Goal: Find specific page/section: Find specific page/section

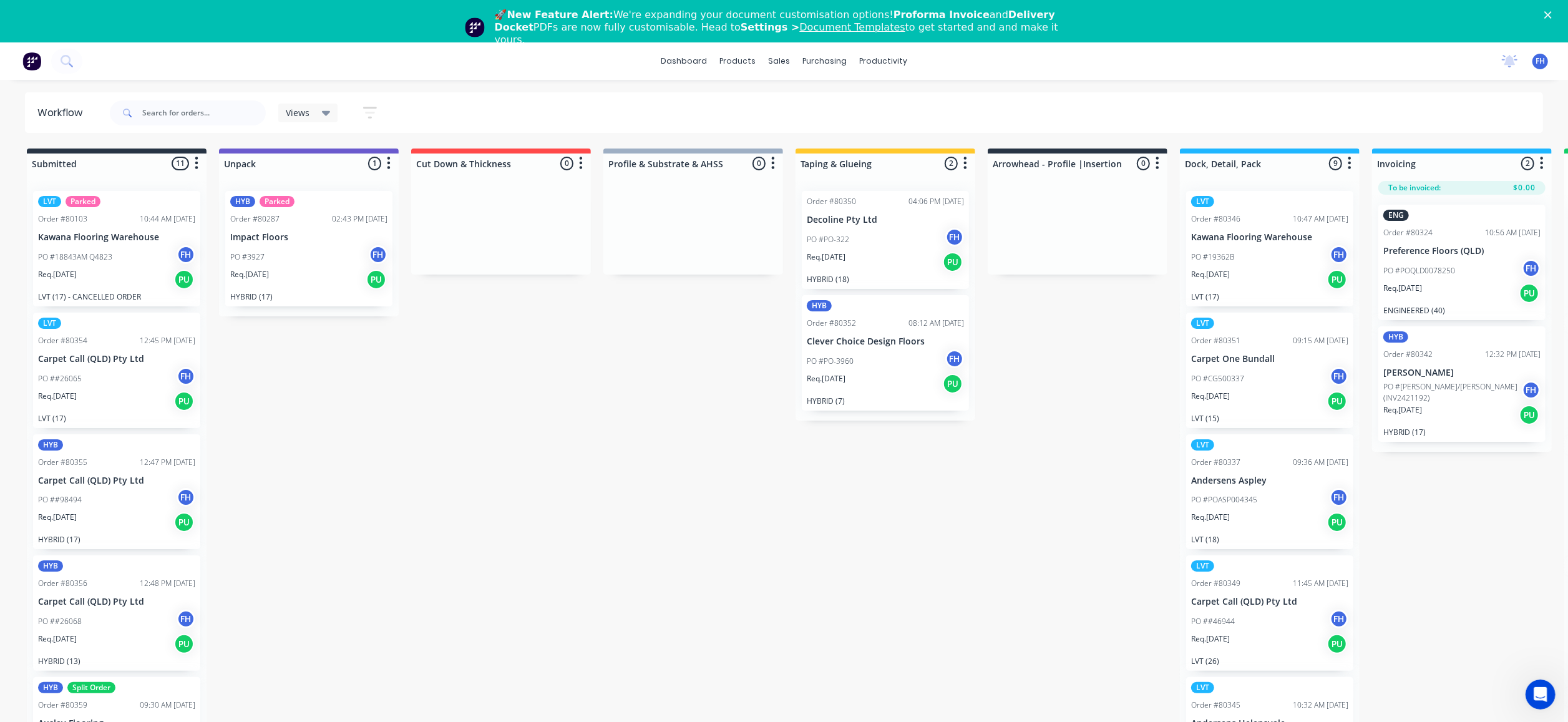
click at [585, 458] on div "Submitted 11 Summaries Total order value Invoiced to date To be invoiced LVT Pa…" at bounding box center [1121, 458] width 2262 height 618
click at [163, 112] on input "text" at bounding box center [204, 113] width 124 height 25
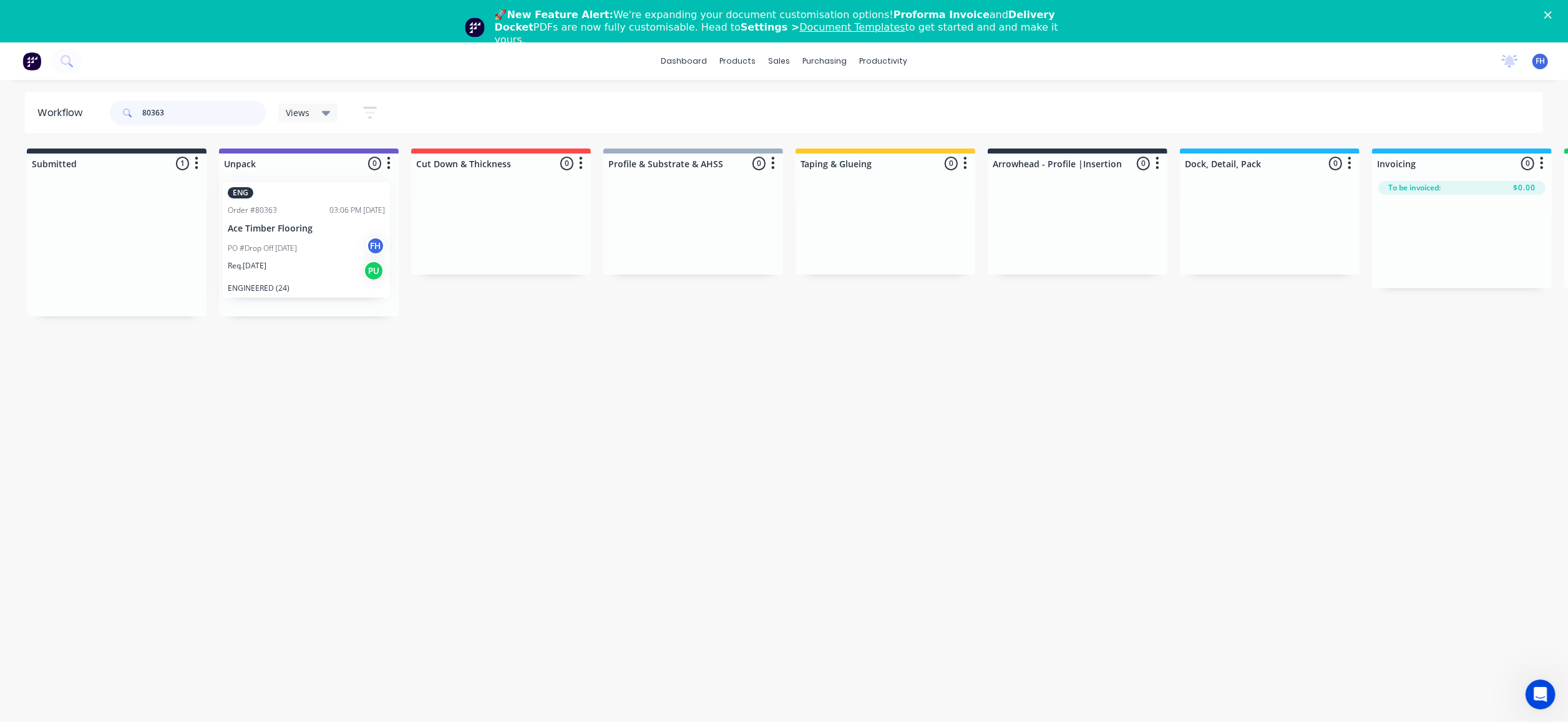
drag, startPoint x: 120, startPoint y: 238, endPoint x: 303, endPoint y: 220, distance: 183.9
click at [308, 230] on div "Submitted 1 Summaries Total order value Invoiced to date To be invoiced ENG Ord…" at bounding box center [1121, 232] width 2262 height 168
type input "8"
type input "80361"
click at [126, 111] on icon at bounding box center [127, 113] width 9 height 9
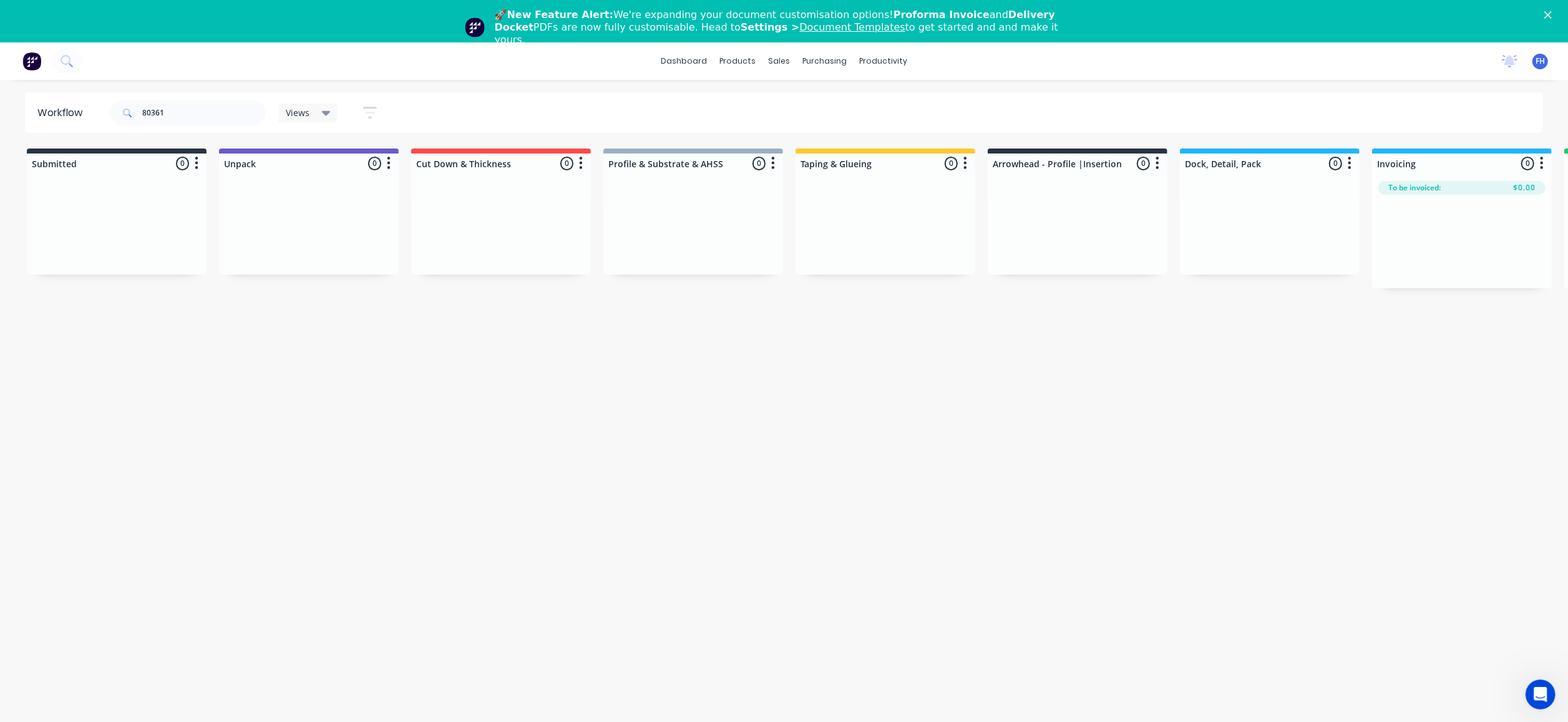
click at [125, 111] on icon at bounding box center [127, 113] width 9 height 9
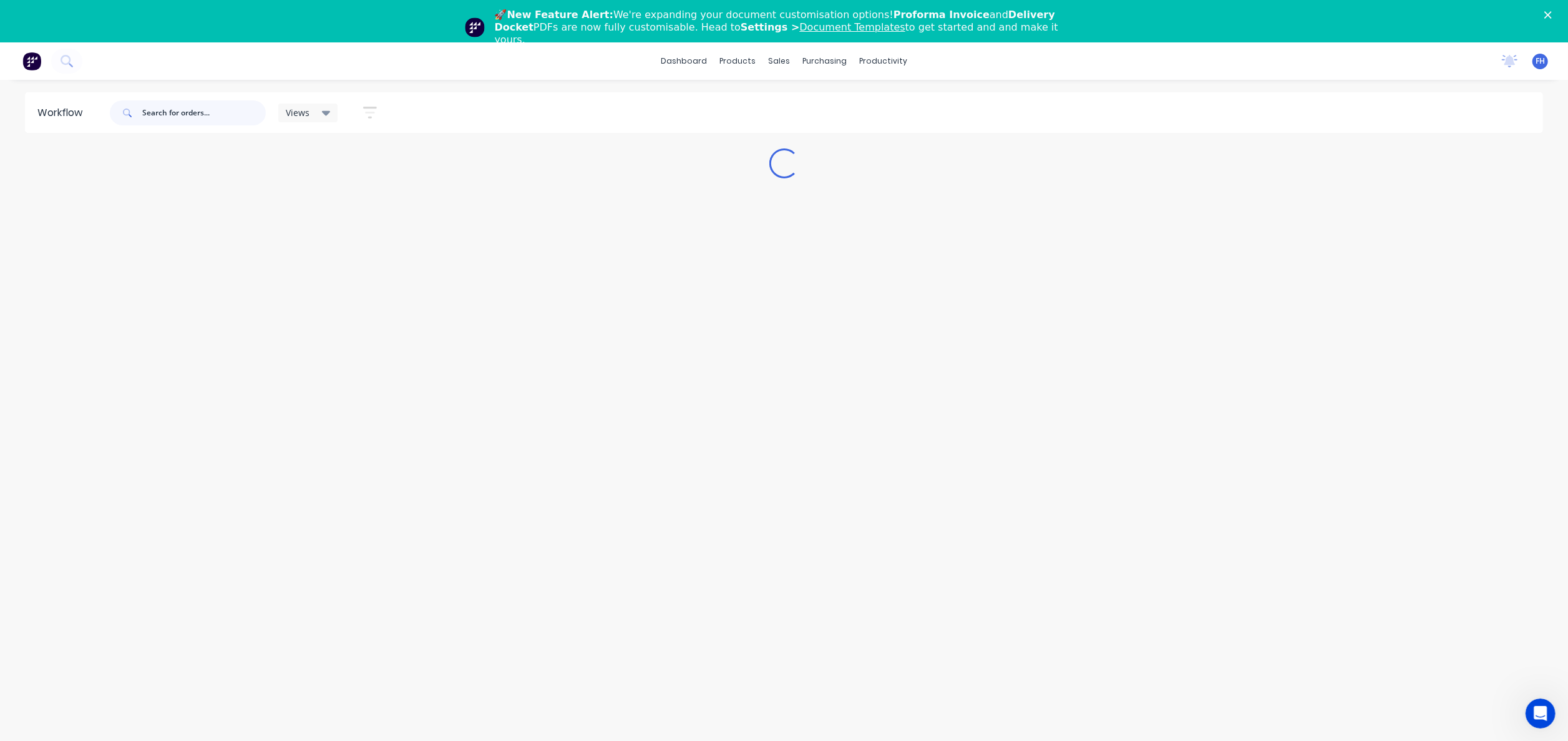
click at [145, 111] on input "text" at bounding box center [204, 113] width 124 height 25
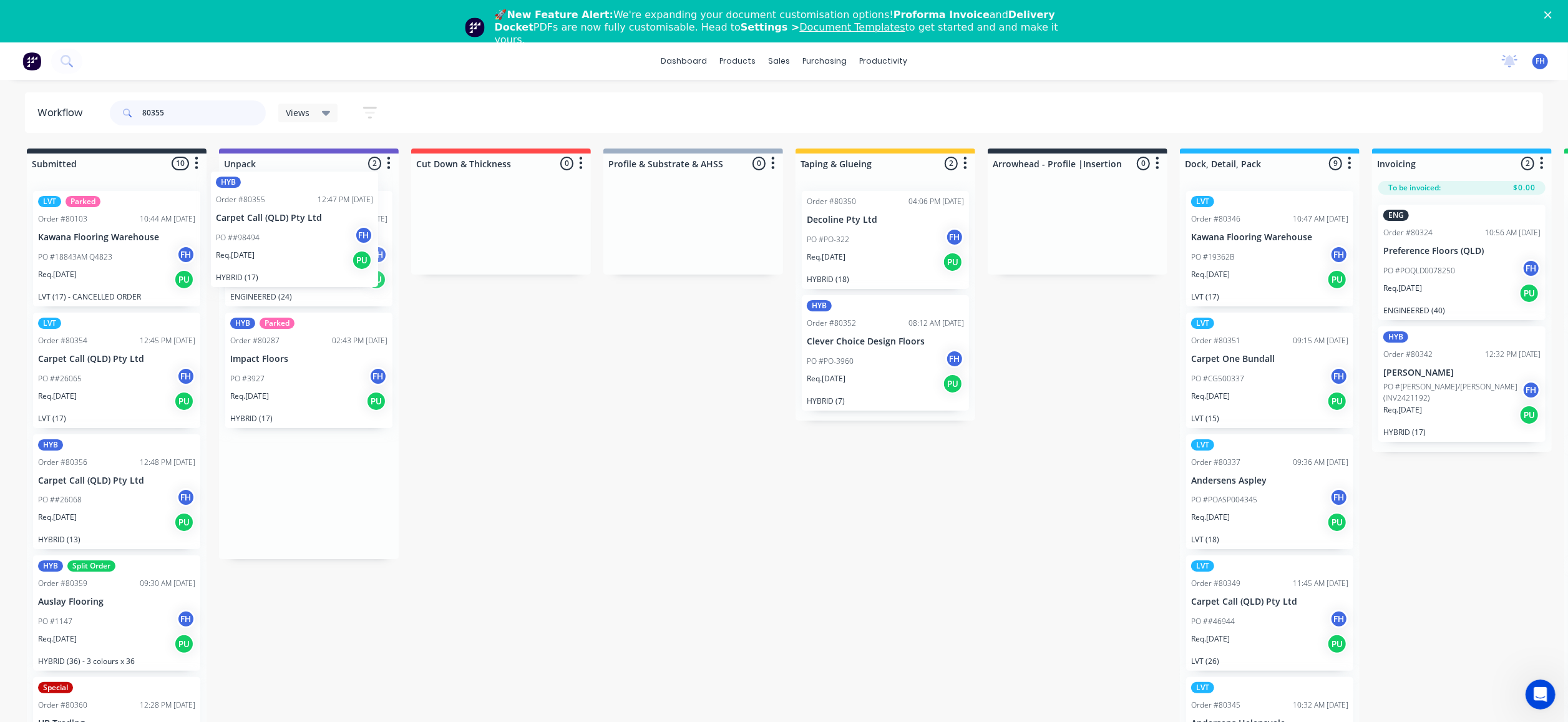
drag, startPoint x: 99, startPoint y: 278, endPoint x: 268, endPoint y: 270, distance: 169.2
click at [278, 264] on div "Submitted 10 Summaries Total order value Invoiced to date To be invoiced LVT Pa…" at bounding box center [1121, 458] width 2262 height 618
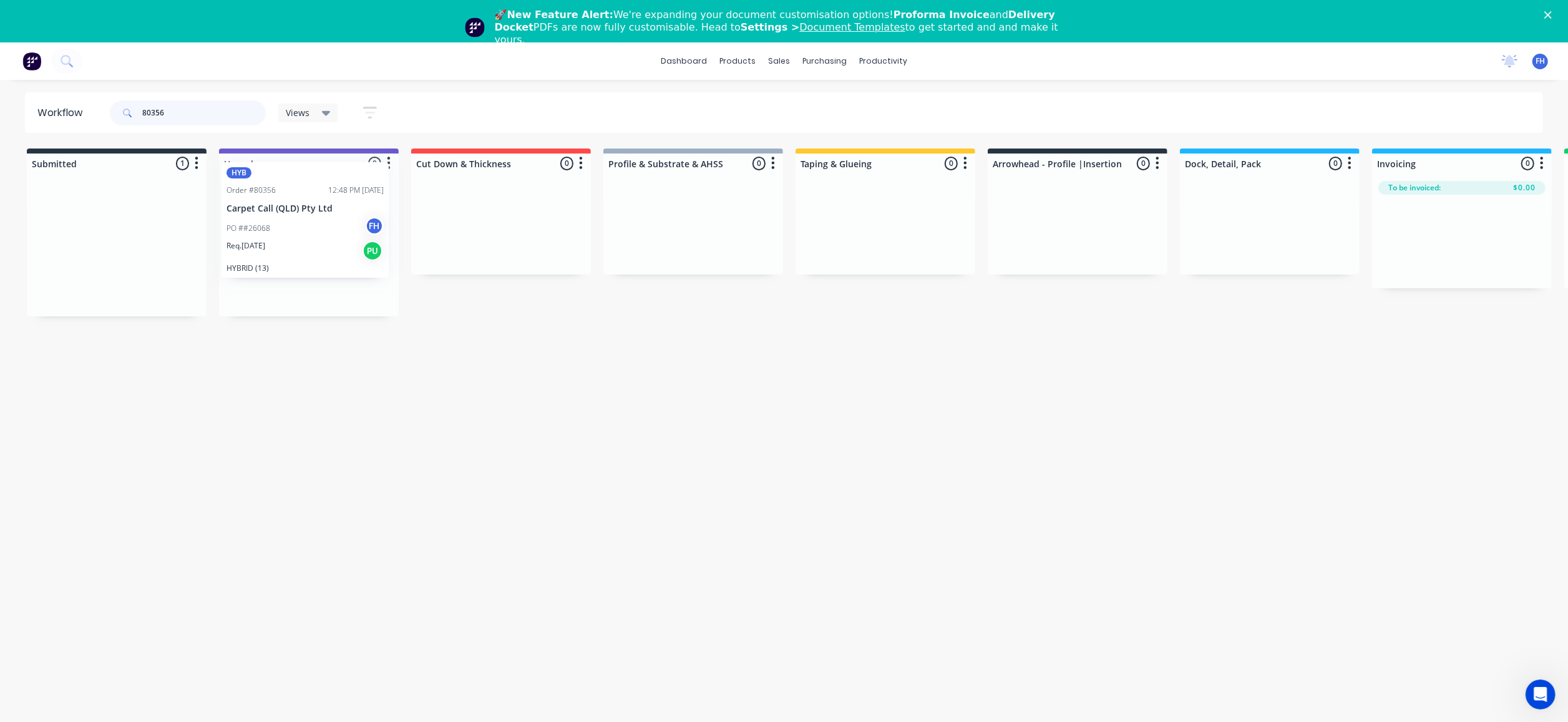
drag, startPoint x: 87, startPoint y: 288, endPoint x: 281, endPoint y: 264, distance: 195.5
click at [281, 264] on div "Submitted 1 Summaries Total order value Invoiced to date To be invoiced HYB Ord…" at bounding box center [1121, 232] width 2262 height 168
drag, startPoint x: 83, startPoint y: 260, endPoint x: 273, endPoint y: 253, distance: 190.1
click at [275, 257] on div "Submitted 1 Summaries Total order value Invoiced to date To be invoiced LVT Ord…" at bounding box center [1121, 232] width 2262 height 168
click at [125, 110] on icon at bounding box center [126, 112] width 7 height 7
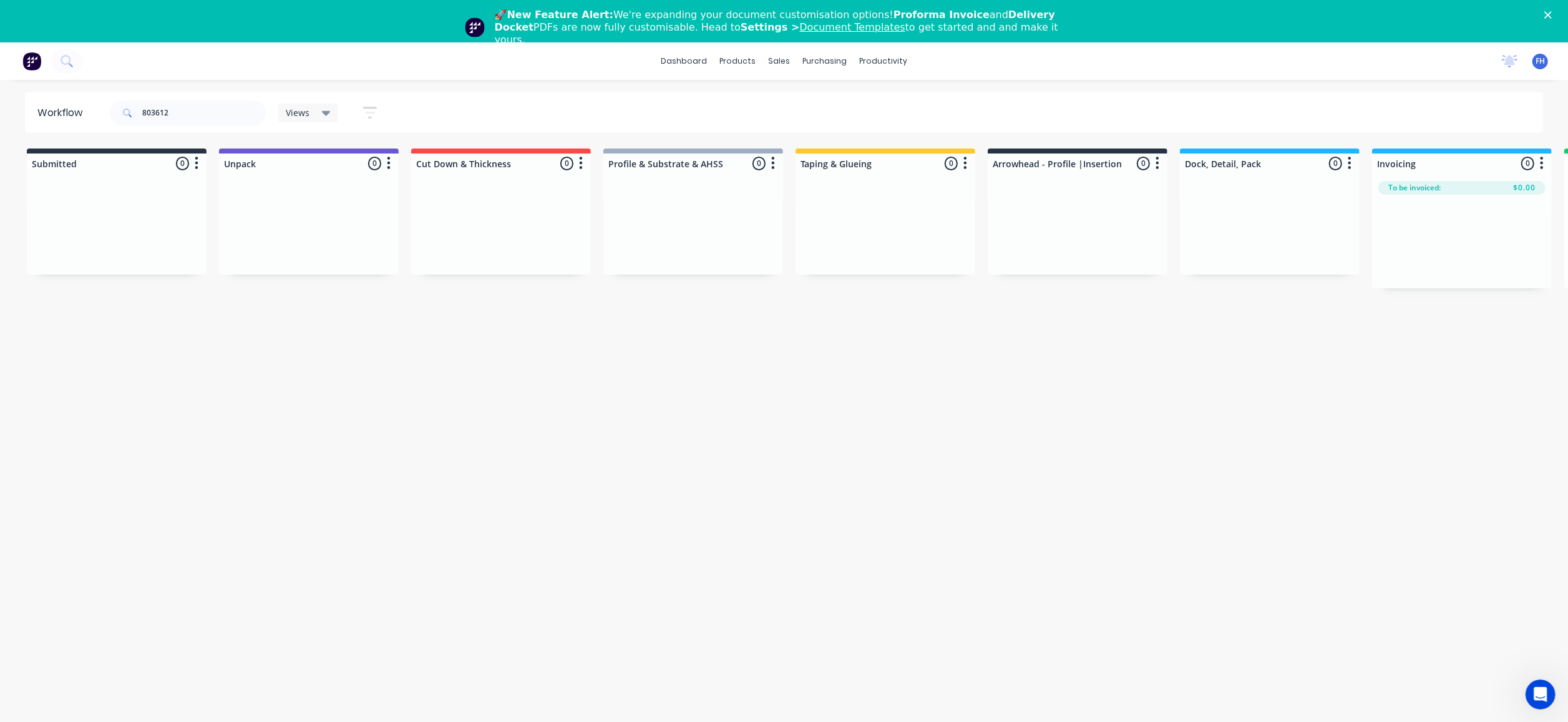
click at [130, 110] on icon at bounding box center [126, 112] width 7 height 7
click at [185, 114] on input "803612" at bounding box center [204, 113] width 124 height 25
type input "8"
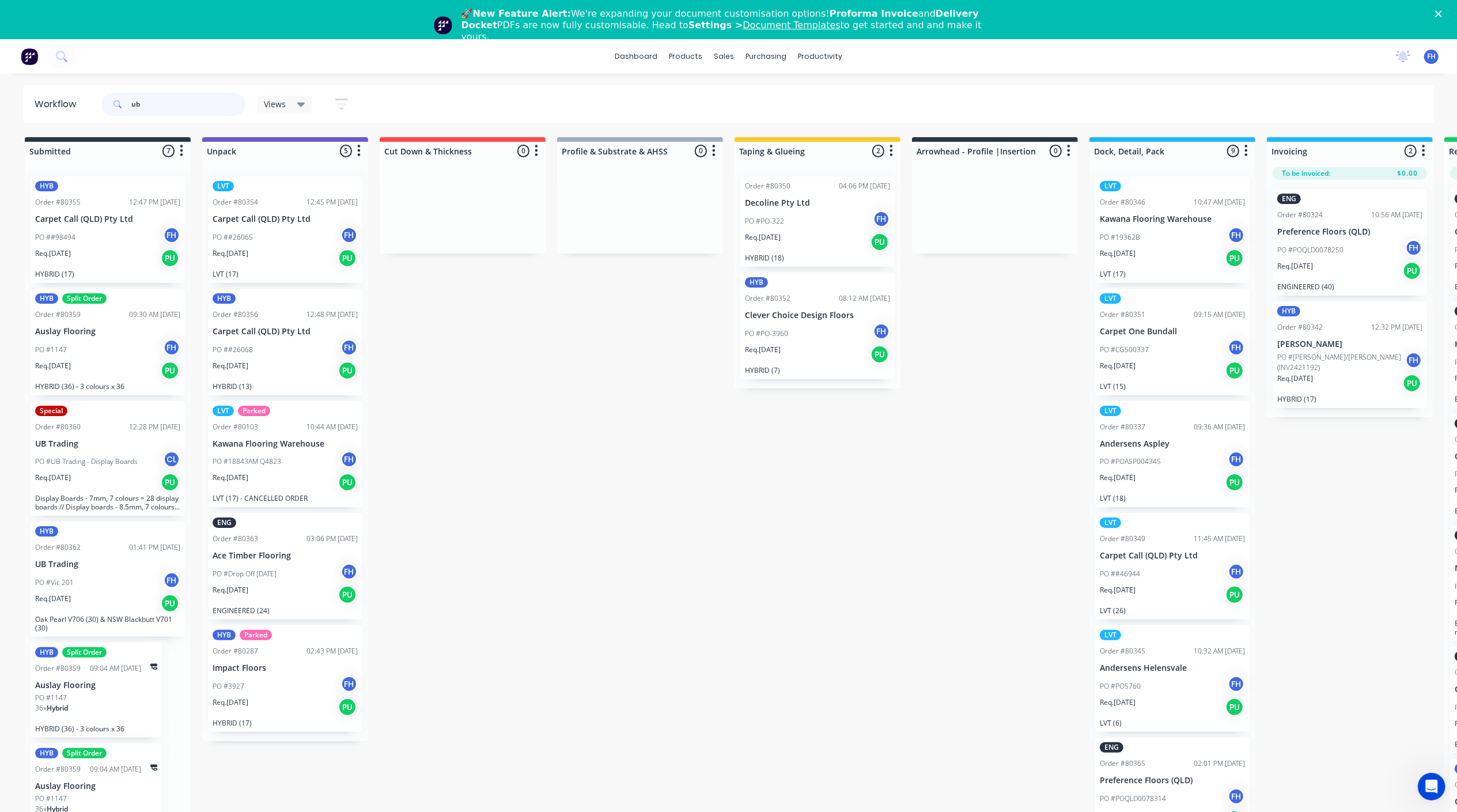
type input "u"
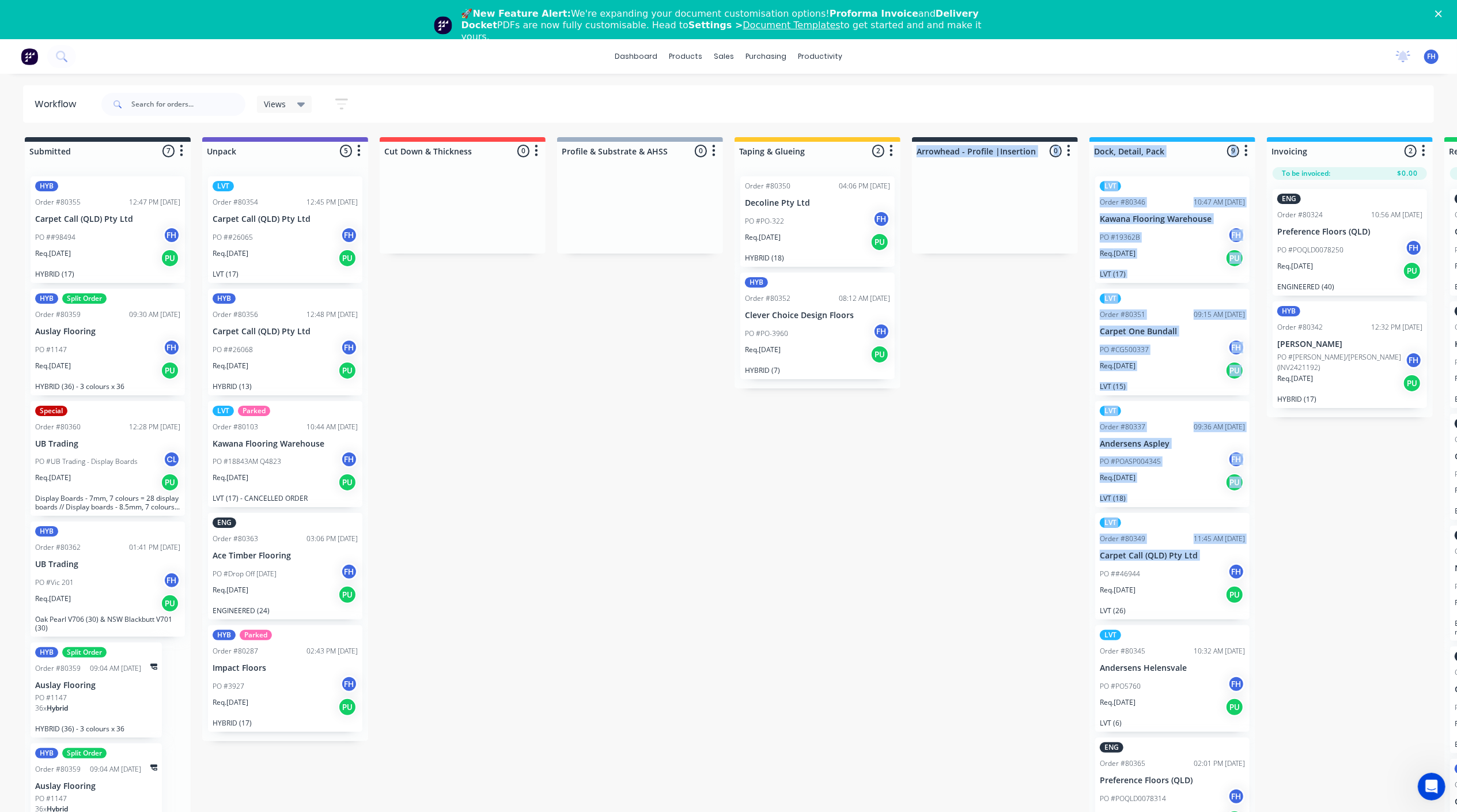
drag, startPoint x: 941, startPoint y: 565, endPoint x: 819, endPoint y: 566, distance: 122.0
click at [819, 566] on div "Submitted 7 Summaries Total order value Invoiced to date To be invoiced HYB Ord…" at bounding box center [1035, 495] width 2088 height 716
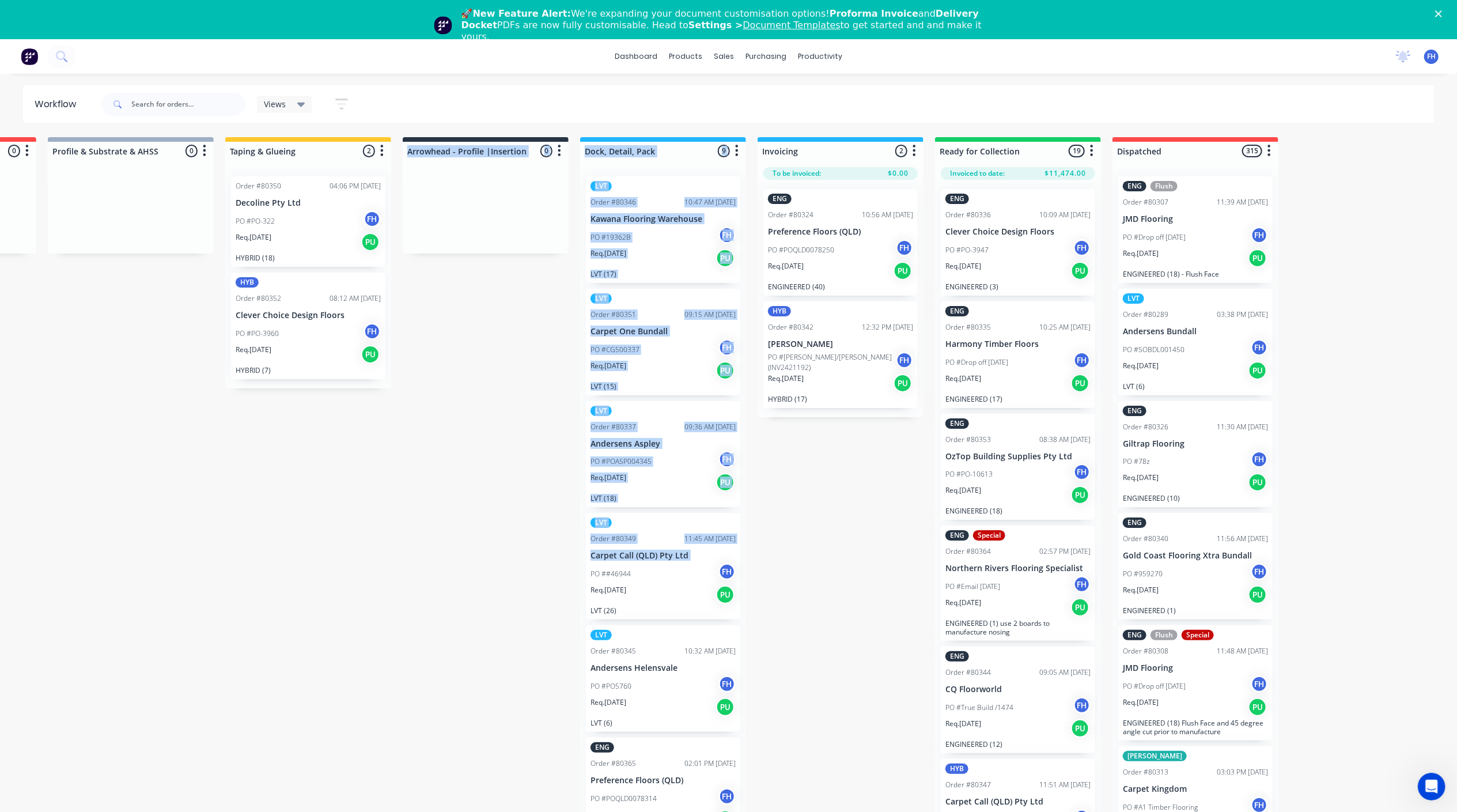
scroll to position [0, 514]
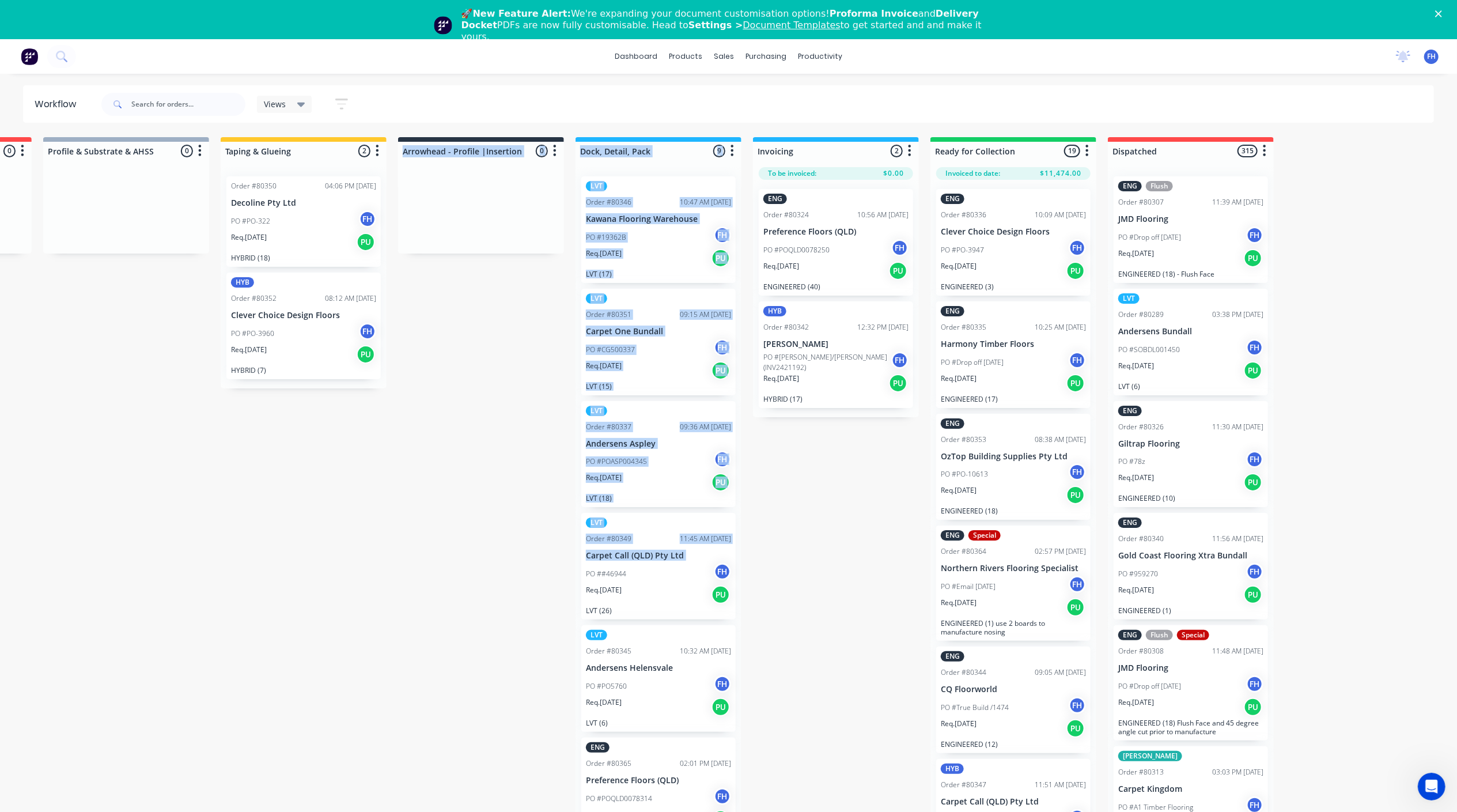
click at [436, 528] on div "Submitted 7 Summaries Total order value Invoiced to date To be invoiced HYB Ord…" at bounding box center [522, 495] width 2088 height 716
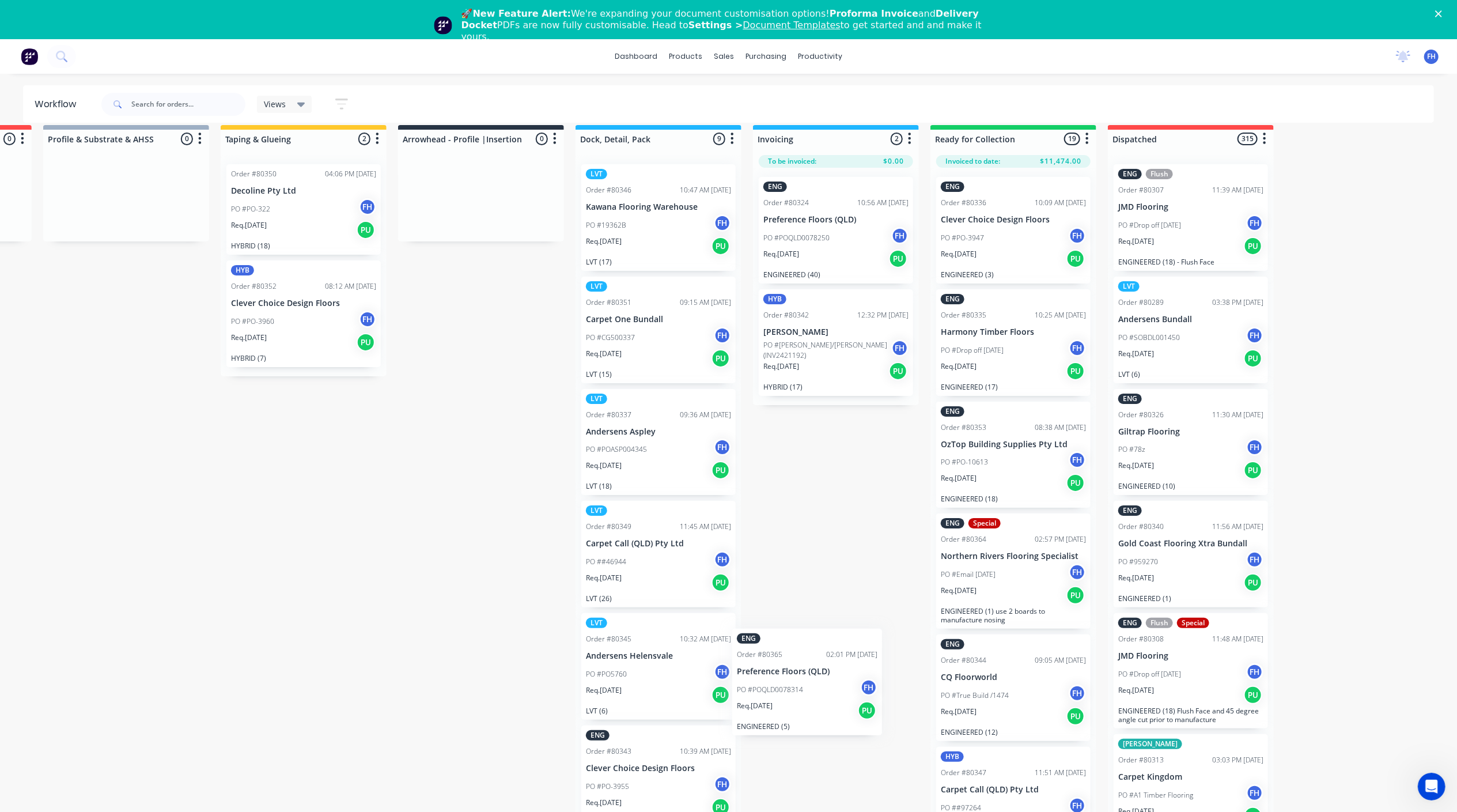
scroll to position [13, 514]
drag, startPoint x: 687, startPoint y: 786, endPoint x: 877, endPoint y: 337, distance: 487.5
click at [877, 337] on div "Submitted 7 Summaries Total order value Invoiced to date To be invoiced HYB Ord…" at bounding box center [522, 482] width 2088 height 716
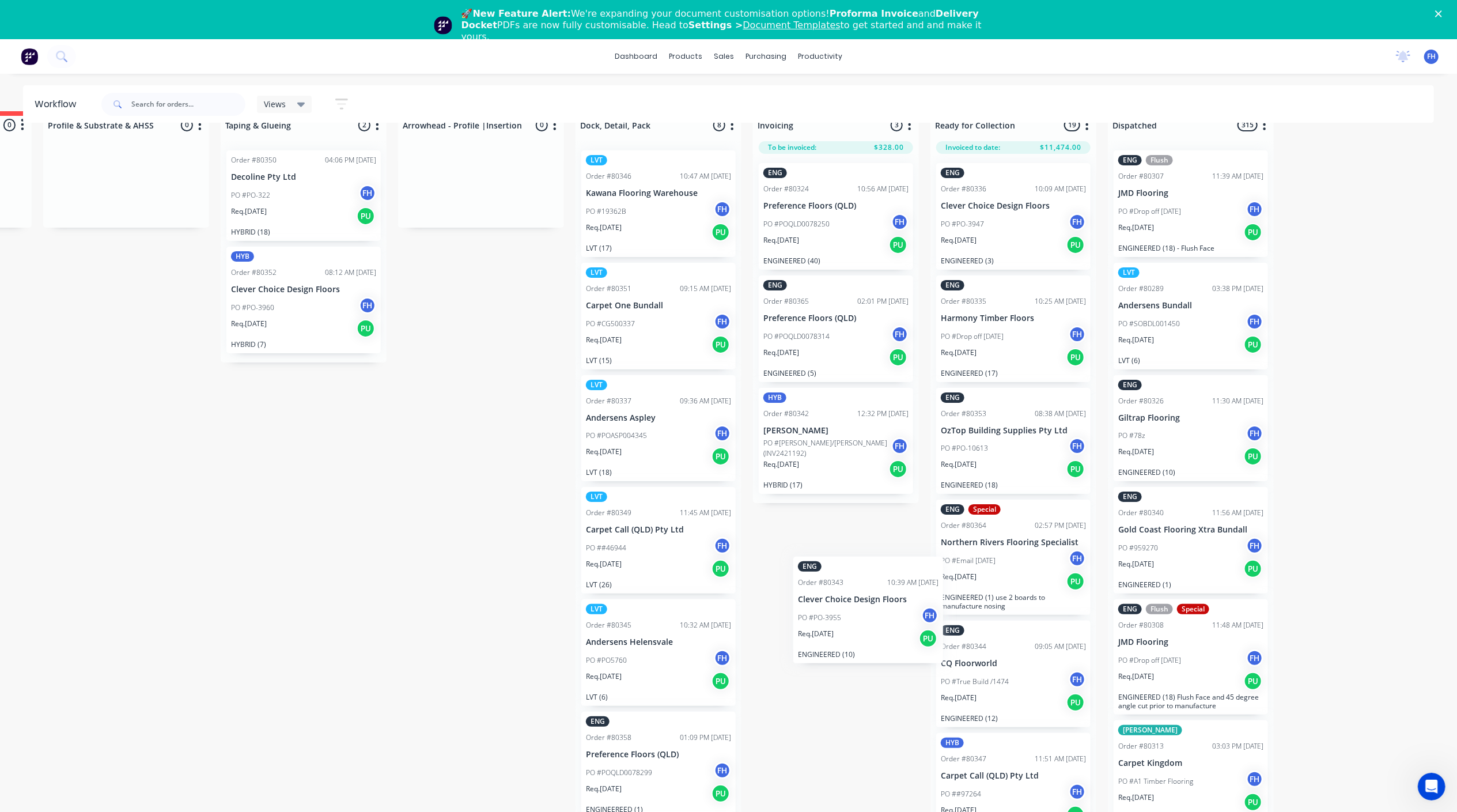
scroll to position [29, 514]
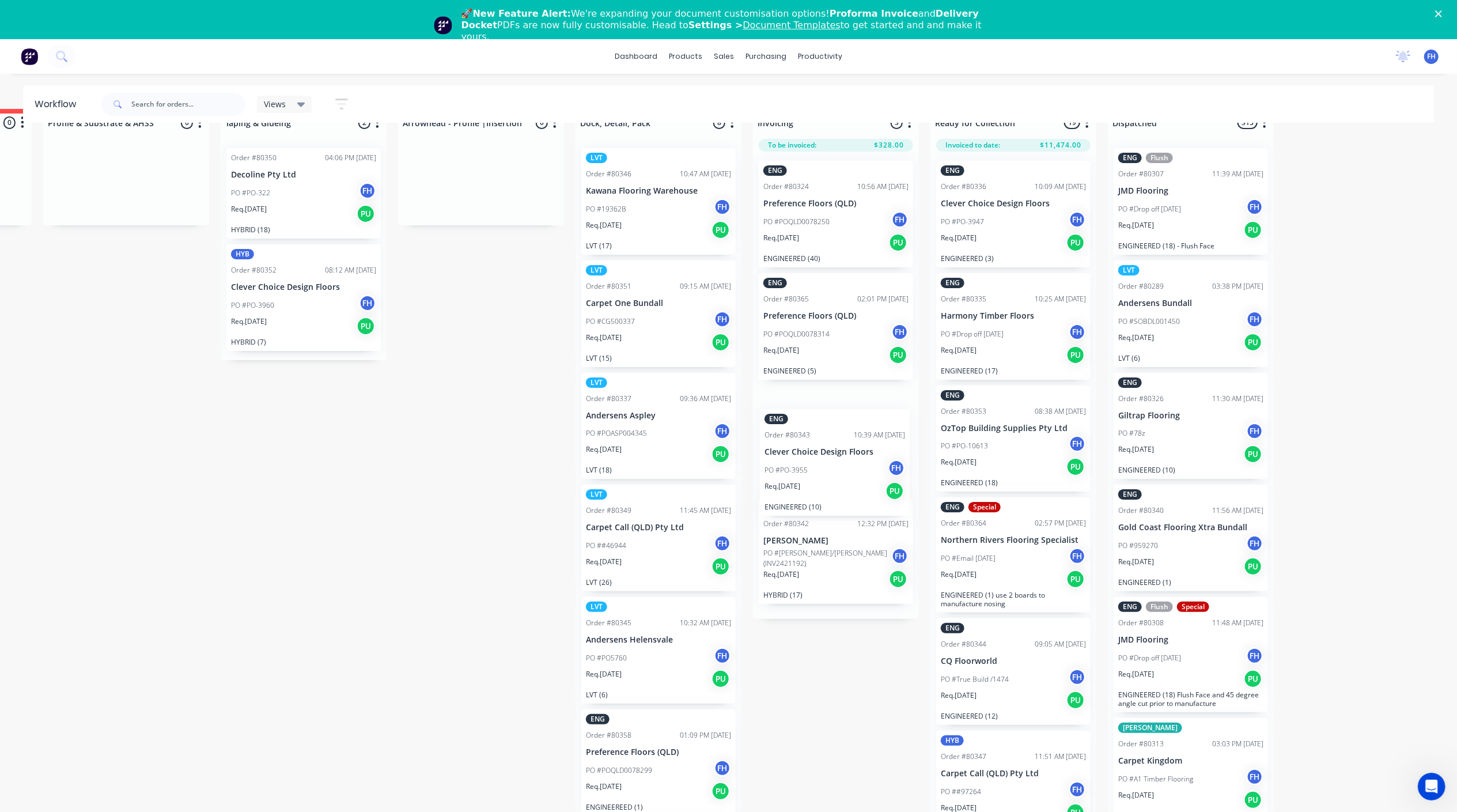
drag, startPoint x: 669, startPoint y: 780, endPoint x: 853, endPoint y: 464, distance: 365.7
click at [853, 464] on div "Submitted 7 Summaries Total order value Invoiced to date To be invoiced HYB Ord…" at bounding box center [522, 467] width 2088 height 716
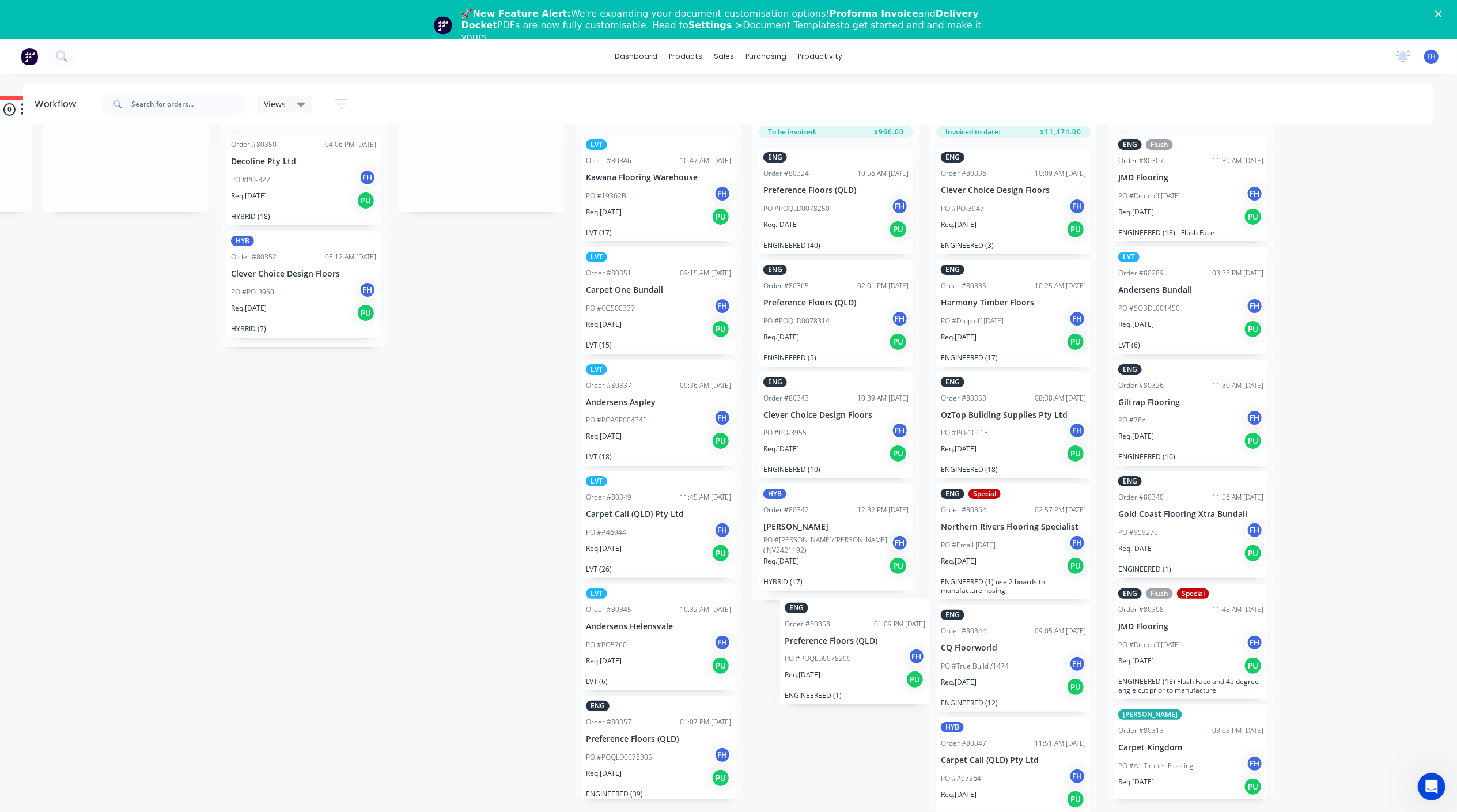
drag, startPoint x: 653, startPoint y: 765, endPoint x: 847, endPoint y: 644, distance: 228.6
click at [853, 646] on div "Submitted 7 Summaries Total order value Invoiced to date To be invoiced HYB Ord…" at bounding box center [522, 454] width 2088 height 716
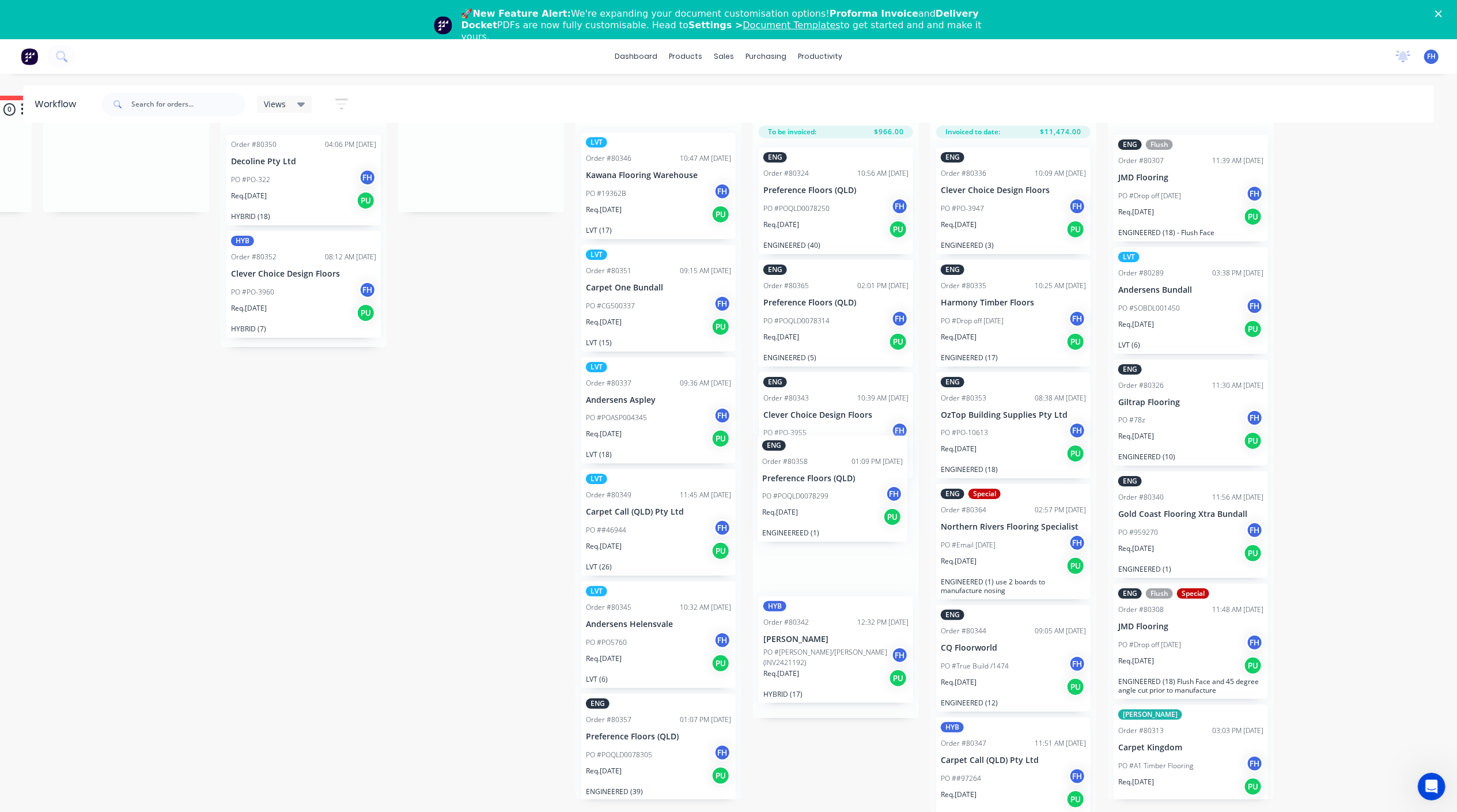
drag, startPoint x: 639, startPoint y: 755, endPoint x: 815, endPoint y: 508, distance: 303.3
click at [815, 508] on div "Submitted 7 Summaries Total order value Invoiced to date To be invoiced HYB Ord…" at bounding box center [522, 454] width 2088 height 716
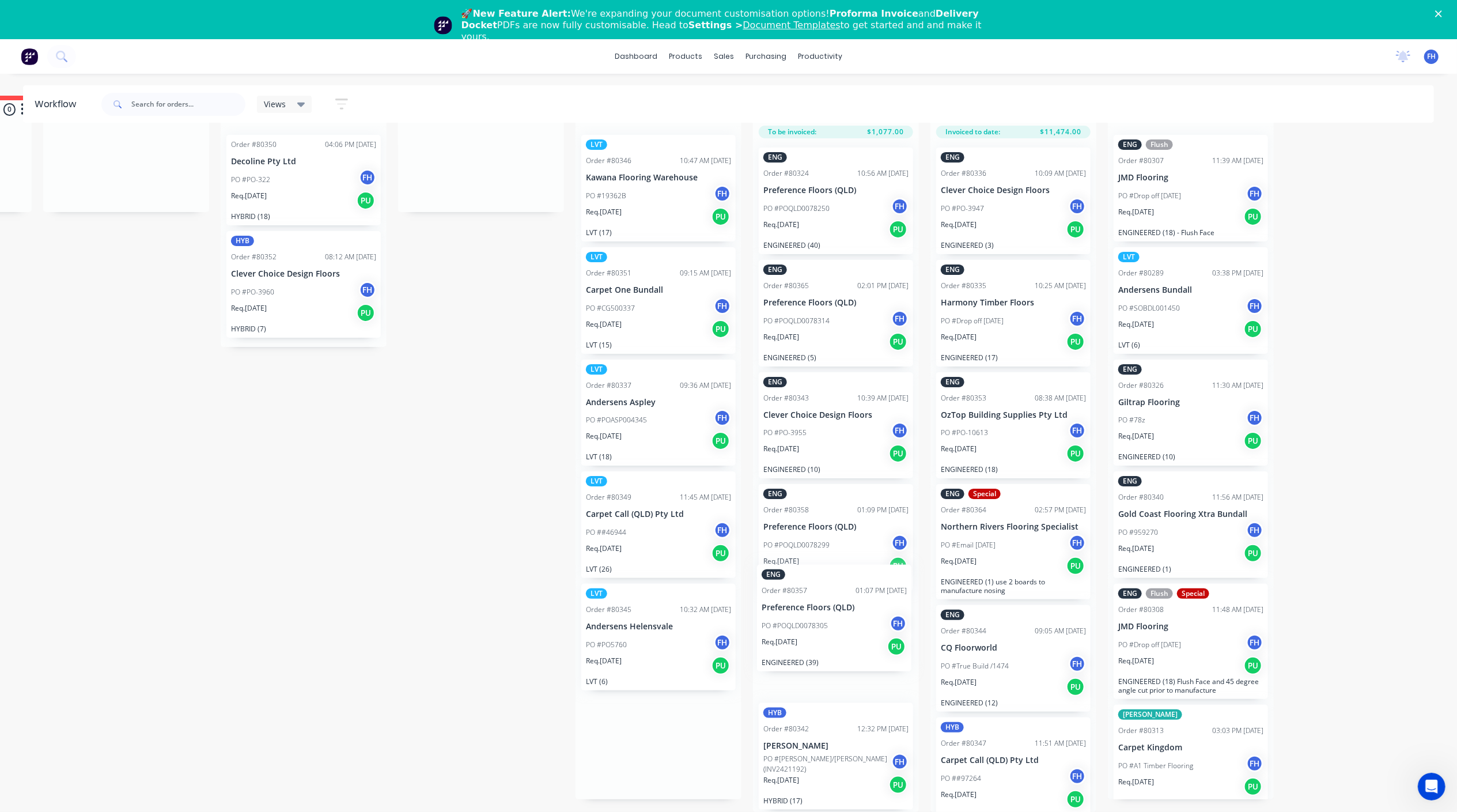
drag, startPoint x: 675, startPoint y: 753, endPoint x: 856, endPoint y: 636, distance: 215.5
click at [856, 636] on div "Submitted 7 Summaries Total order value Invoiced to date To be invoiced HYB Ord…" at bounding box center [522, 454] width 2088 height 716
